Goal: Register for event/course

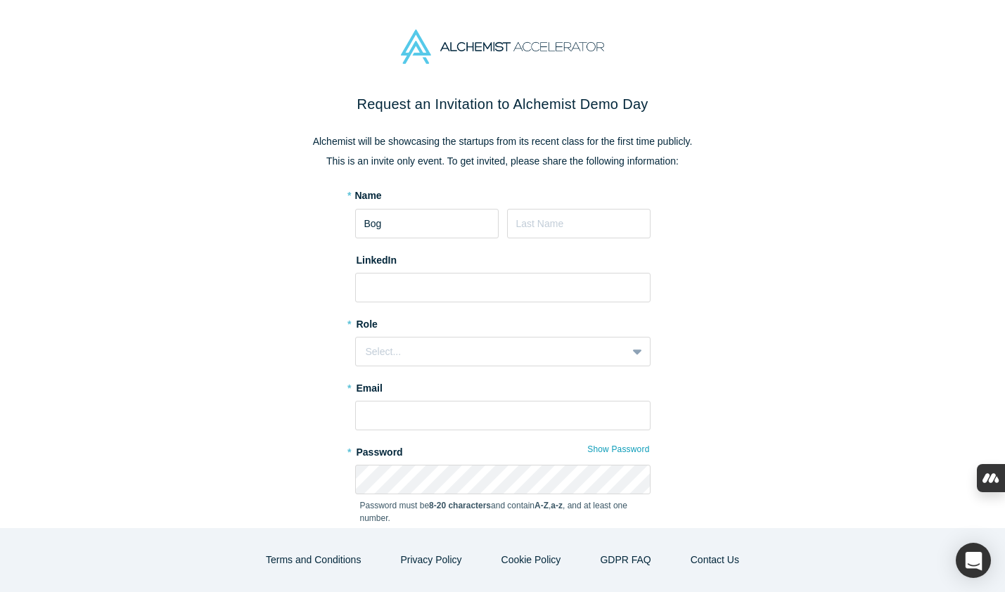
scroll to position [77, 0]
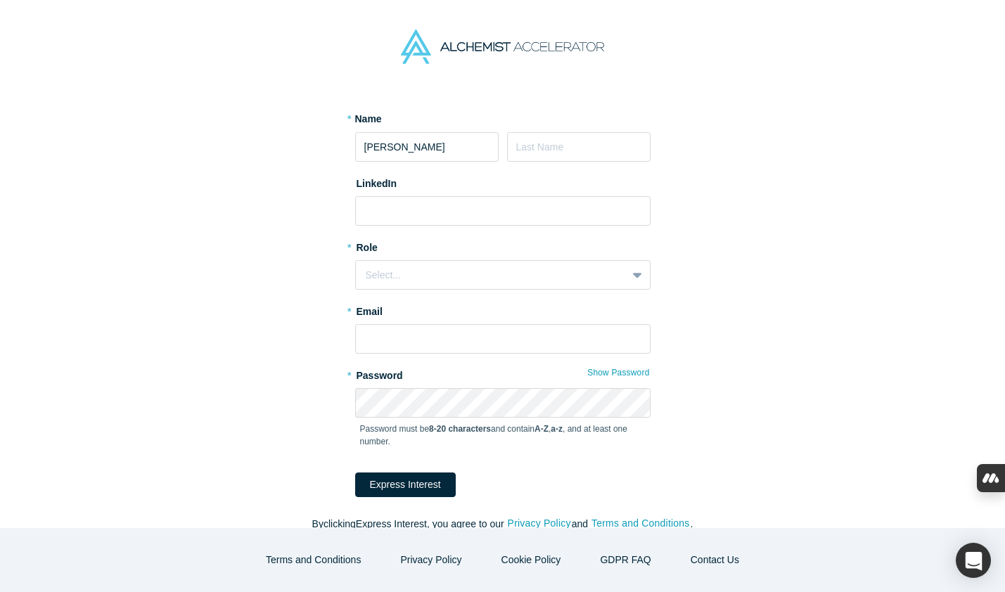
type input "[PERSON_NAME]"
click at [544, 146] on input at bounding box center [579, 147] width 144 height 30
type input "Potemskyi"
click at [418, 212] on input at bounding box center [502, 211] width 295 height 30
paste input "[URL][DOMAIN_NAME]"
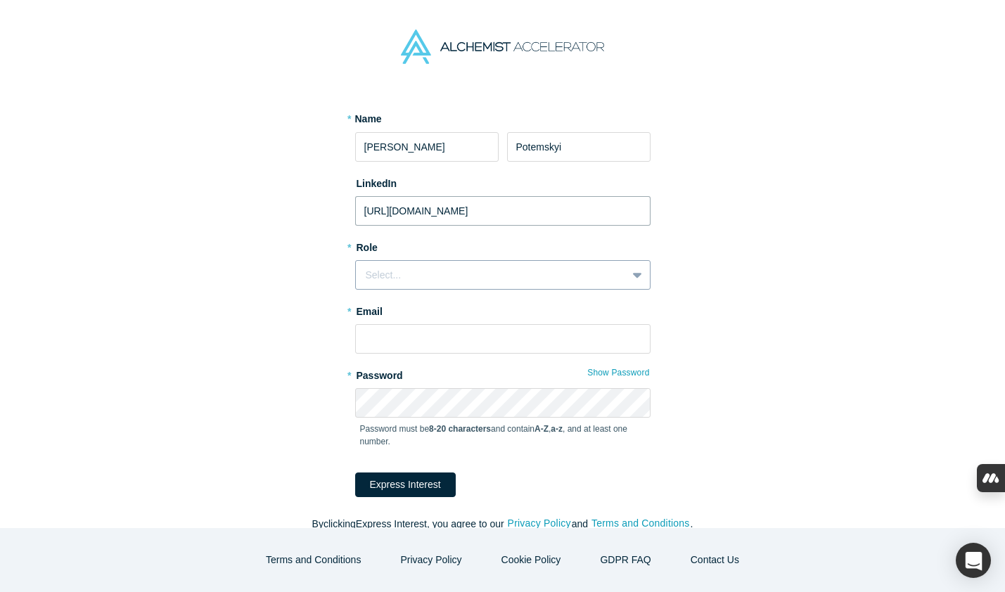
type input "[URL][DOMAIN_NAME]"
click at [389, 277] on div "Select..." at bounding box center [491, 275] width 251 height 15
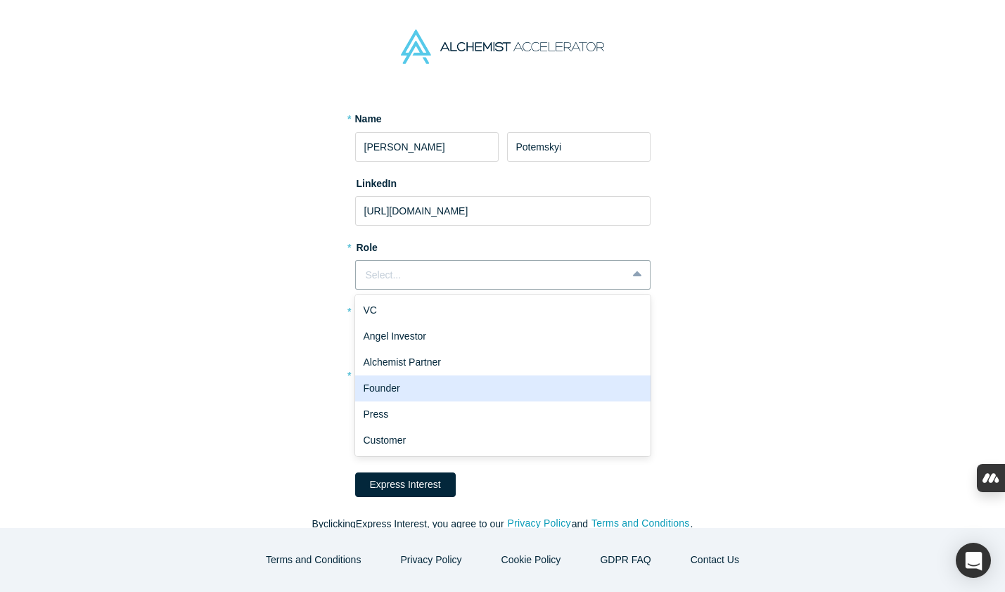
click at [395, 385] on div "Founder" at bounding box center [502, 389] width 295 height 26
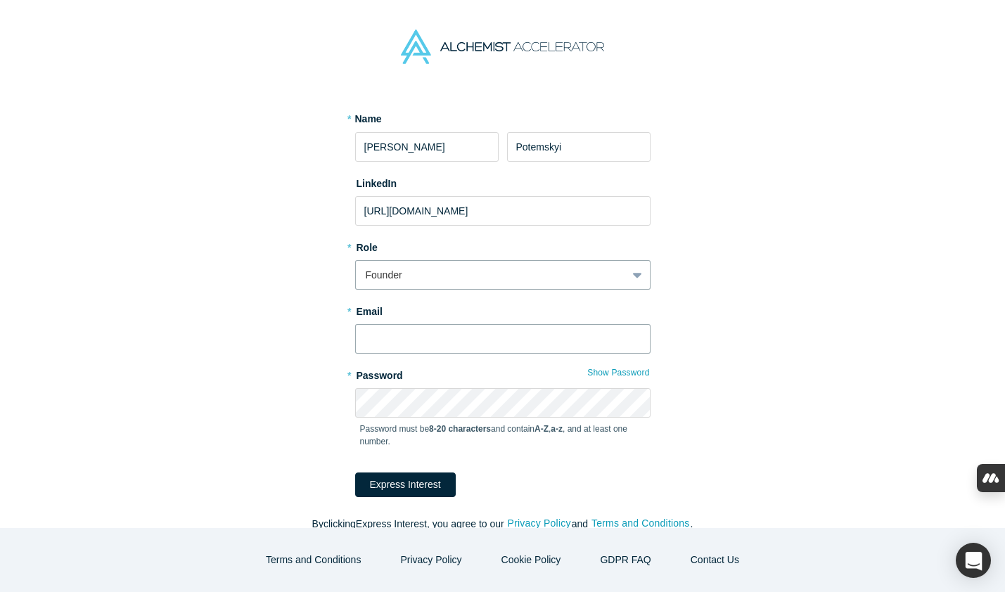
click at [386, 336] on input "text" at bounding box center [502, 339] width 295 height 30
type input "[EMAIL_ADDRESS]"
click at [613, 371] on button "Show Password" at bounding box center [618, 373] width 63 height 18
click at [613, 371] on button "Hide Password" at bounding box center [621, 373] width 60 height 18
click at [398, 488] on button "Express Interest" at bounding box center [405, 485] width 101 height 25
